Goal: Find specific page/section: Find specific page/section

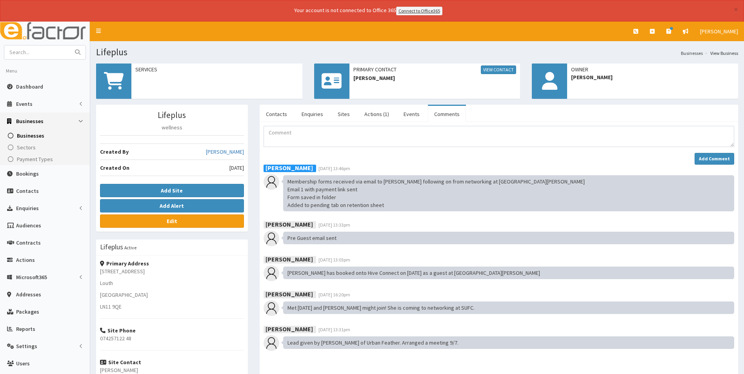
scroll to position [39, 0]
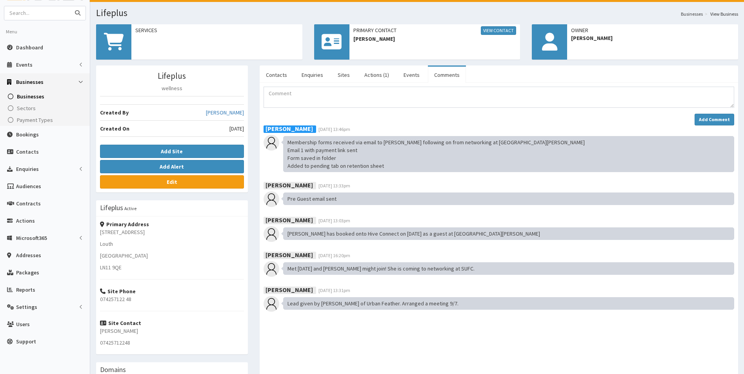
click at [30, 15] on input "text" at bounding box center [37, 13] width 66 height 14
type input "humber hr"
click at [70, 6] on button "submit" at bounding box center [78, 13] width 16 height 14
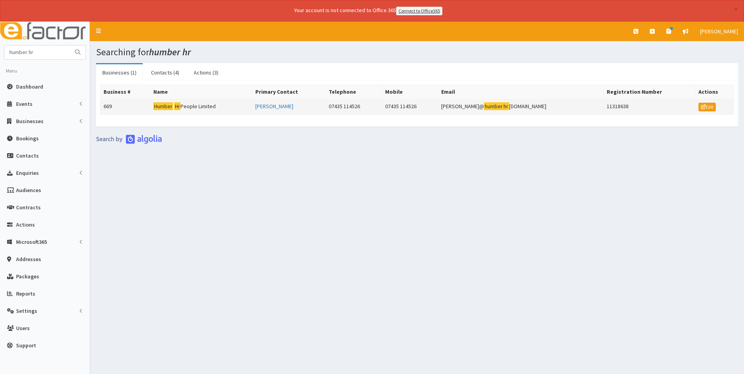
click at [197, 109] on td "Humber Hr People Limited" at bounding box center [201, 107] width 102 height 16
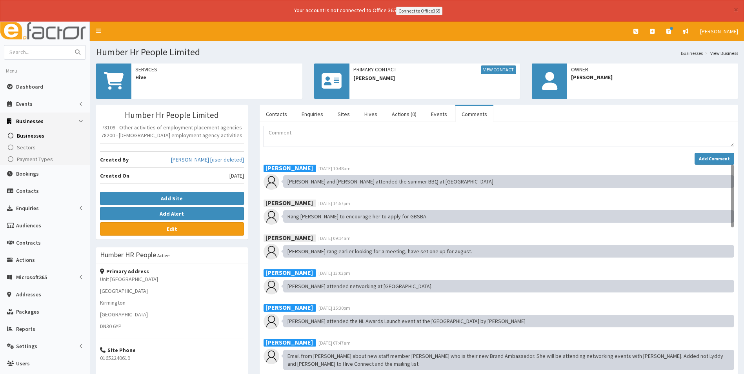
click at [443, 260] on div "[PERSON_NAME] [DATE] 10:48am [PERSON_NAME] and [PERSON_NAME] attended the summe…" at bounding box center [498, 319] width 470 height 309
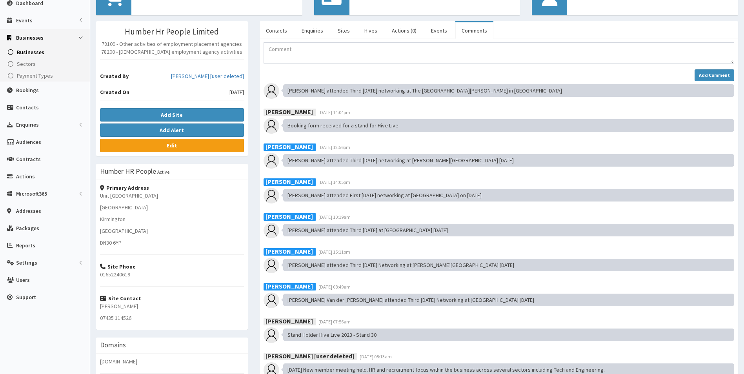
scroll to position [137, 0]
